Goal: Task Accomplishment & Management: Manage account settings

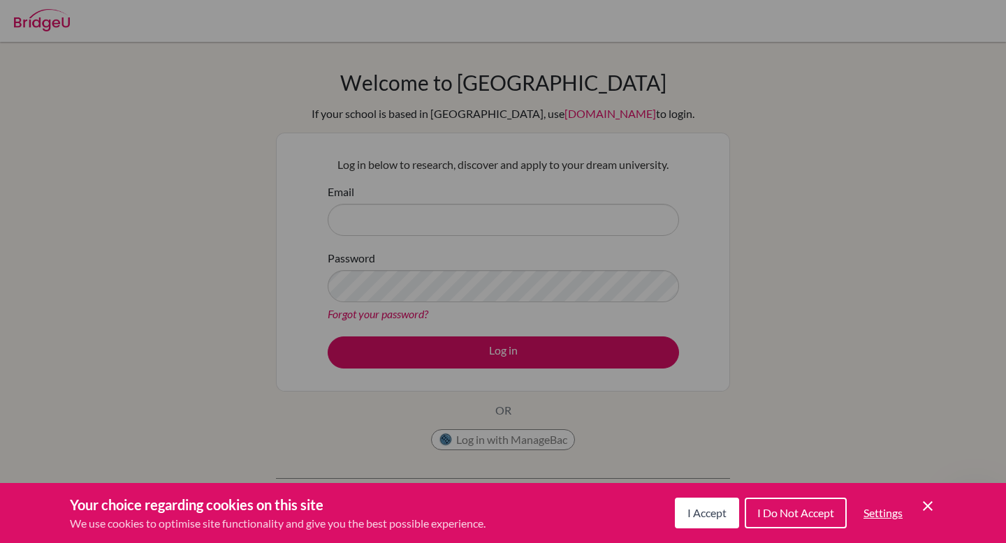
click at [936, 506] on div "Your choice regarding cookies on this site We use cookies to optimise site func…" at bounding box center [503, 513] width 1006 height 60
click at [926, 507] on icon "Save and close" at bounding box center [927, 506] width 10 height 10
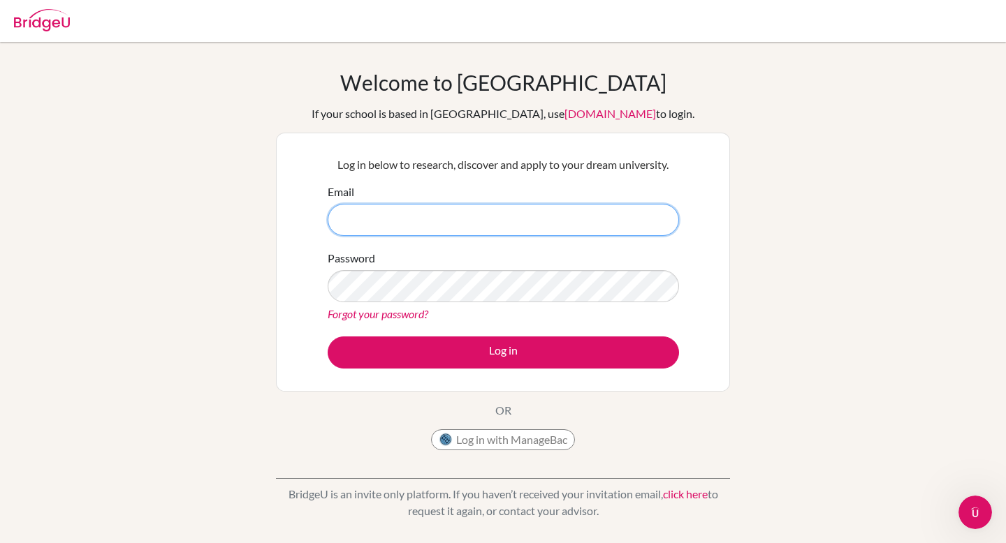
click at [442, 221] on input "Email" at bounding box center [503, 220] width 351 height 32
type input "[PERSON_NAME][EMAIL_ADDRESS][PERSON_NAME][DOMAIN_NAME]"
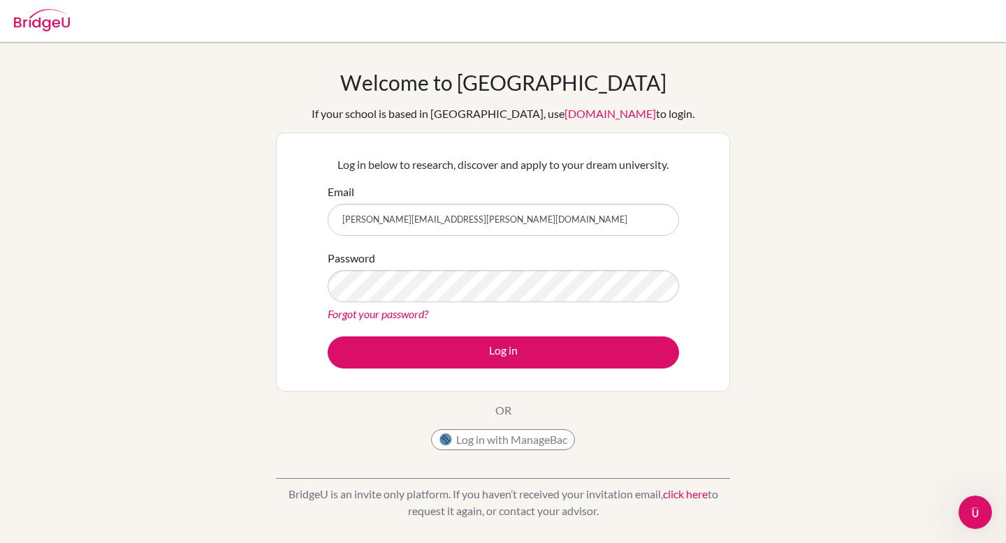
click at [382, 374] on div "Log in below to research, discover and apply to your dream university. Email ne…" at bounding box center [502, 262] width 369 height 230
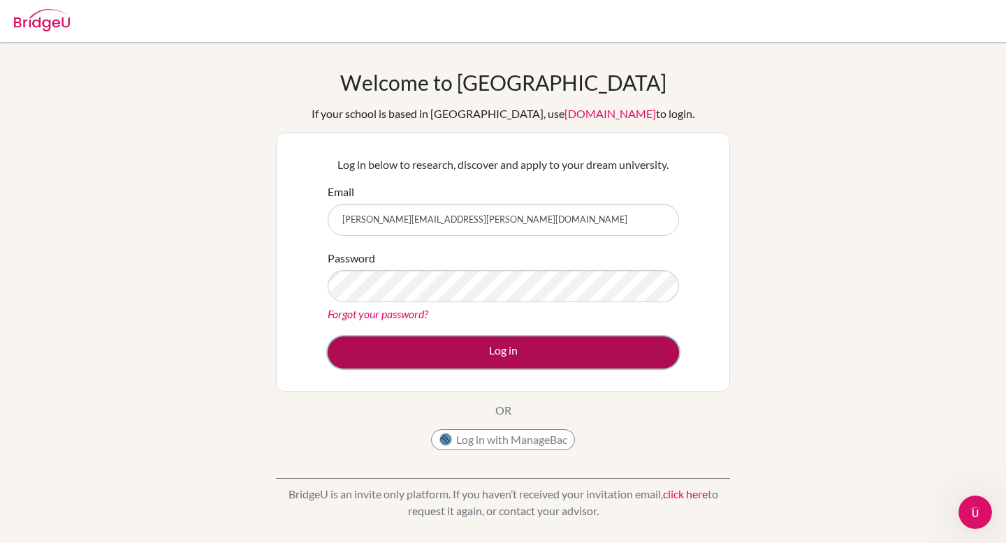
click at [382, 353] on button "Log in" at bounding box center [503, 353] width 351 height 32
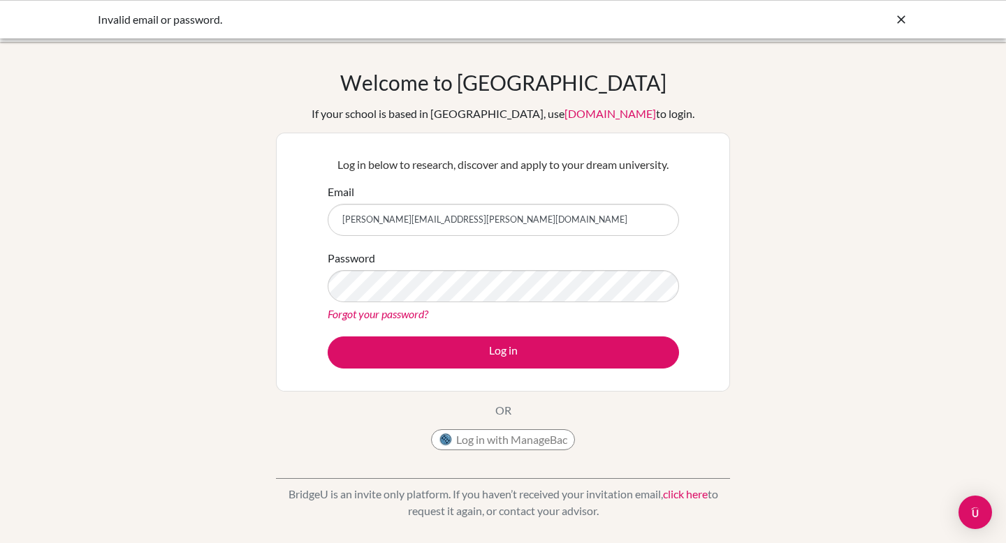
click at [400, 313] on link "Forgot your password?" at bounding box center [378, 313] width 101 height 13
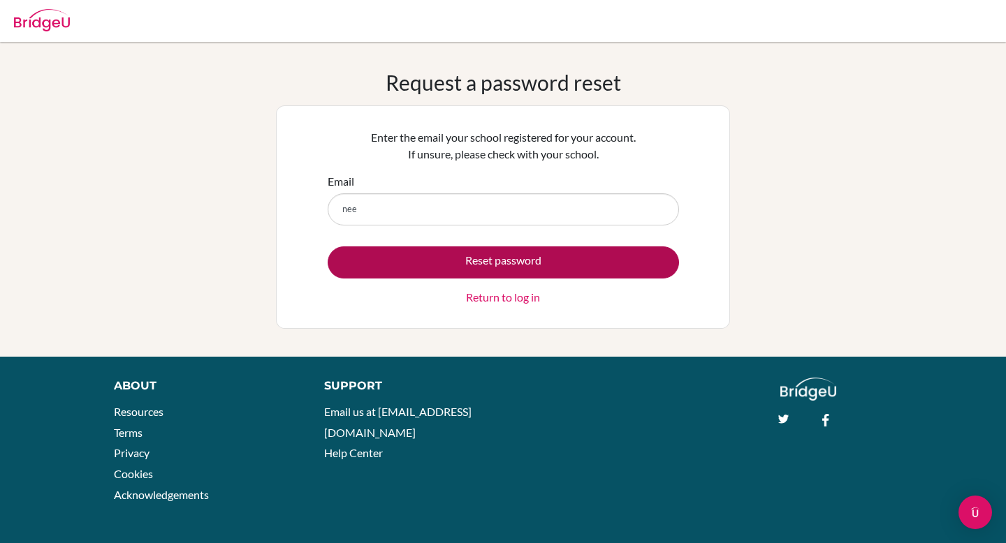
type input "[PERSON_NAME][EMAIL_ADDRESS][PERSON_NAME][DOMAIN_NAME]"
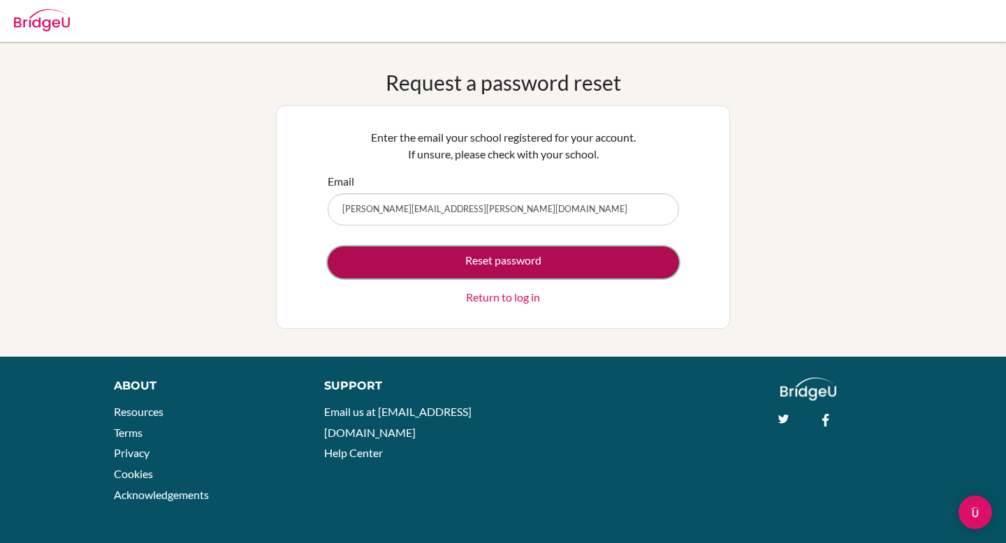
click at [510, 256] on button "Reset password" at bounding box center [503, 263] width 351 height 32
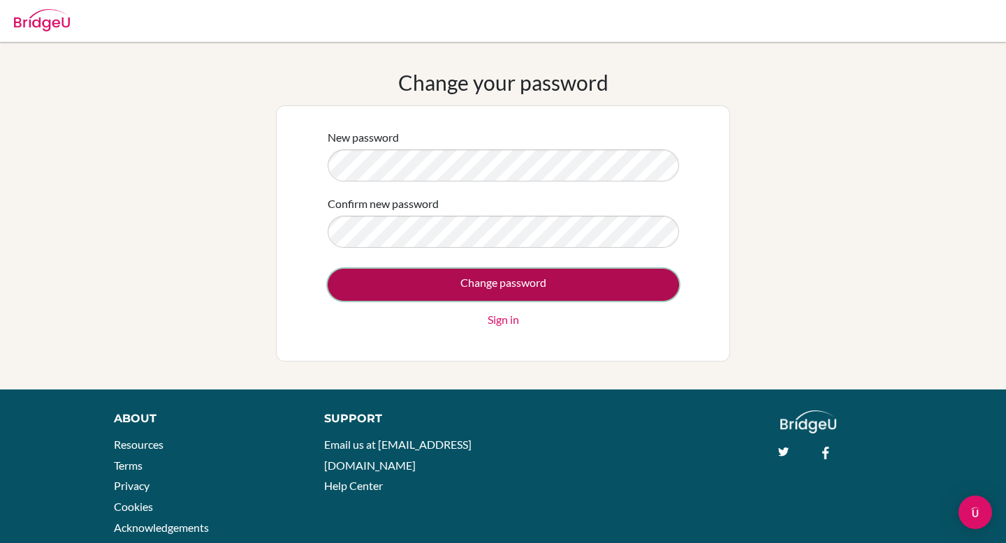
click at [509, 287] on input "Change password" at bounding box center [503, 285] width 351 height 32
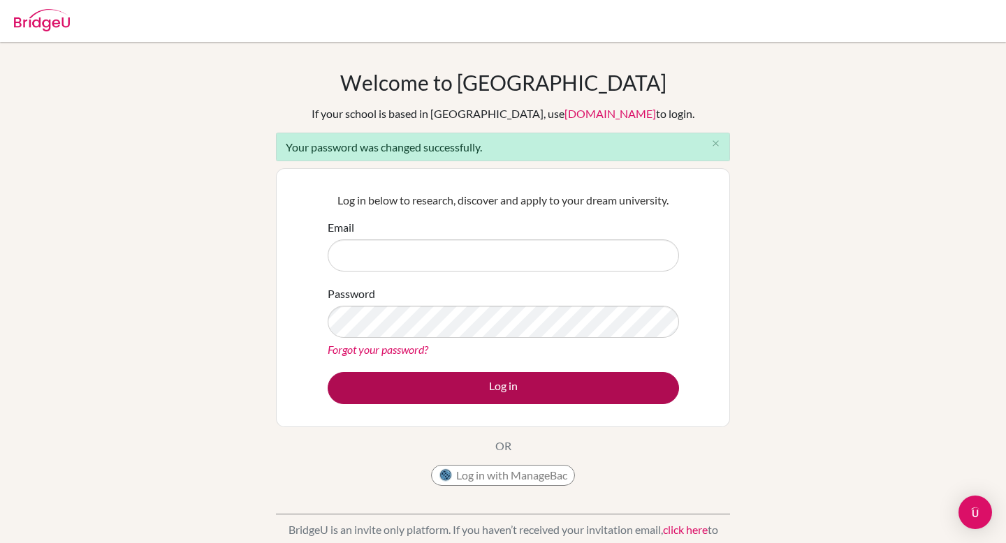
type input "[PERSON_NAME][EMAIL_ADDRESS][PERSON_NAME][DOMAIN_NAME]"
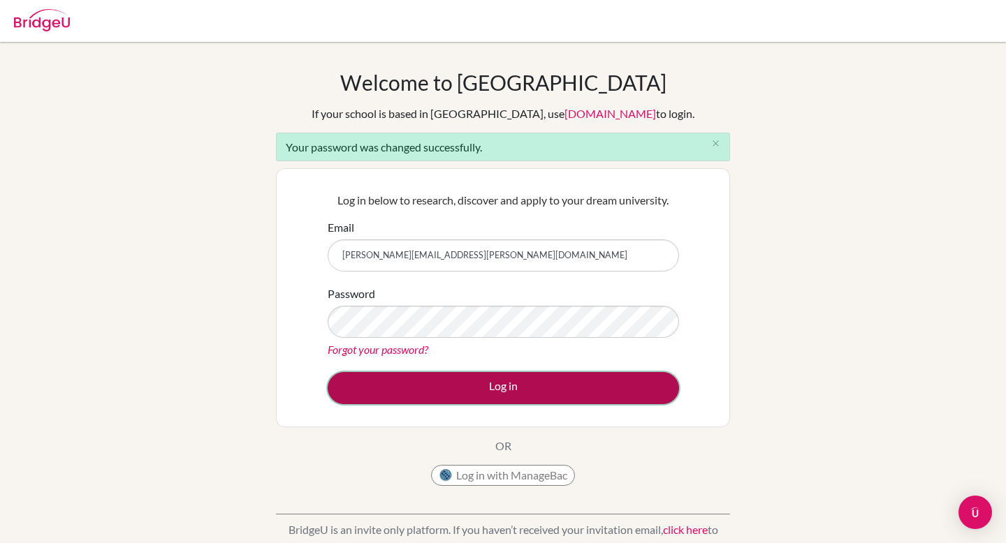
click at [459, 375] on button "Log in" at bounding box center [503, 388] width 351 height 32
